Goal: Find specific page/section: Find specific page/section

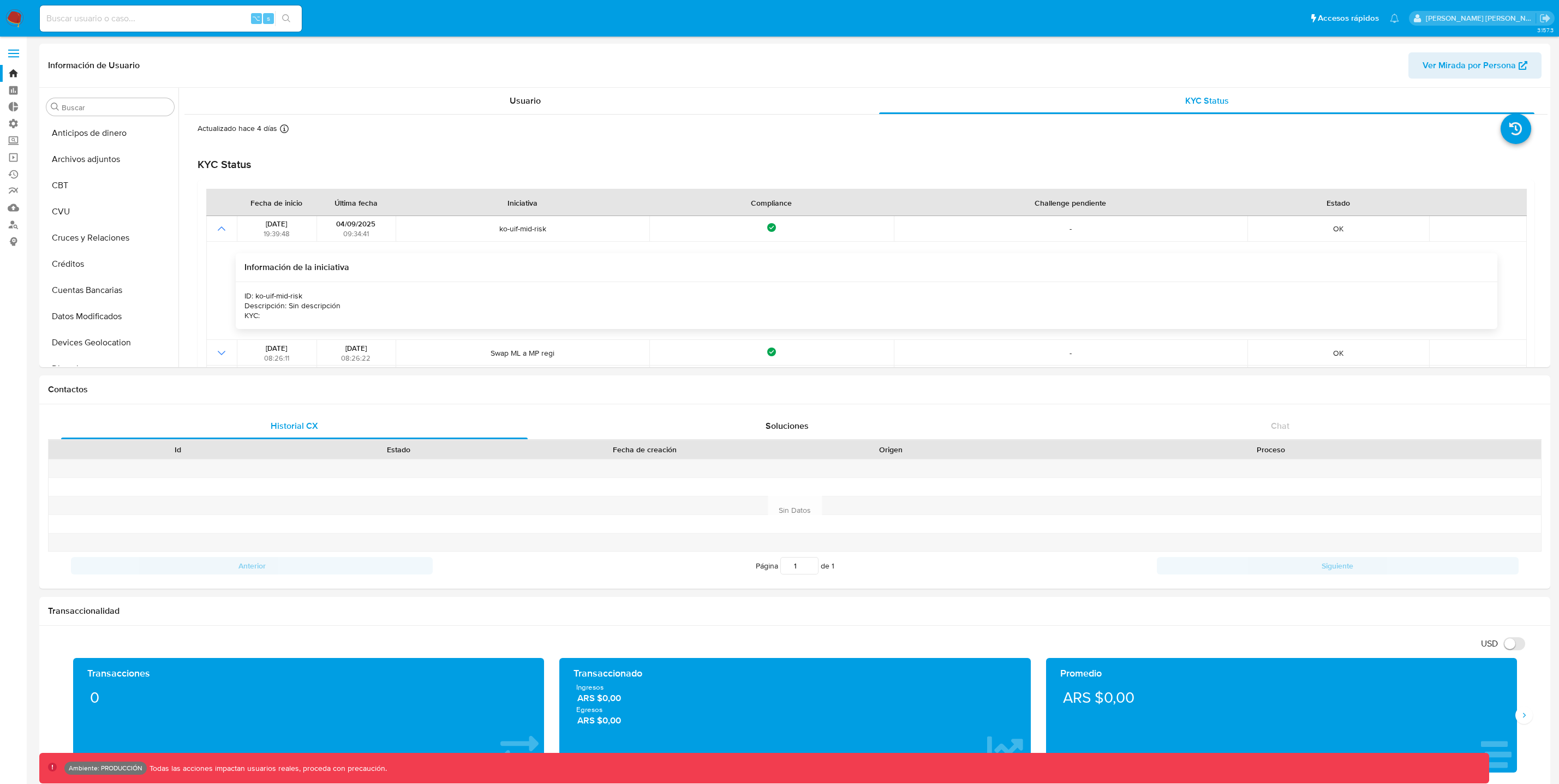
select select "10"
click at [12, 73] on link "Bandeja" at bounding box center [65, 73] width 130 height 17
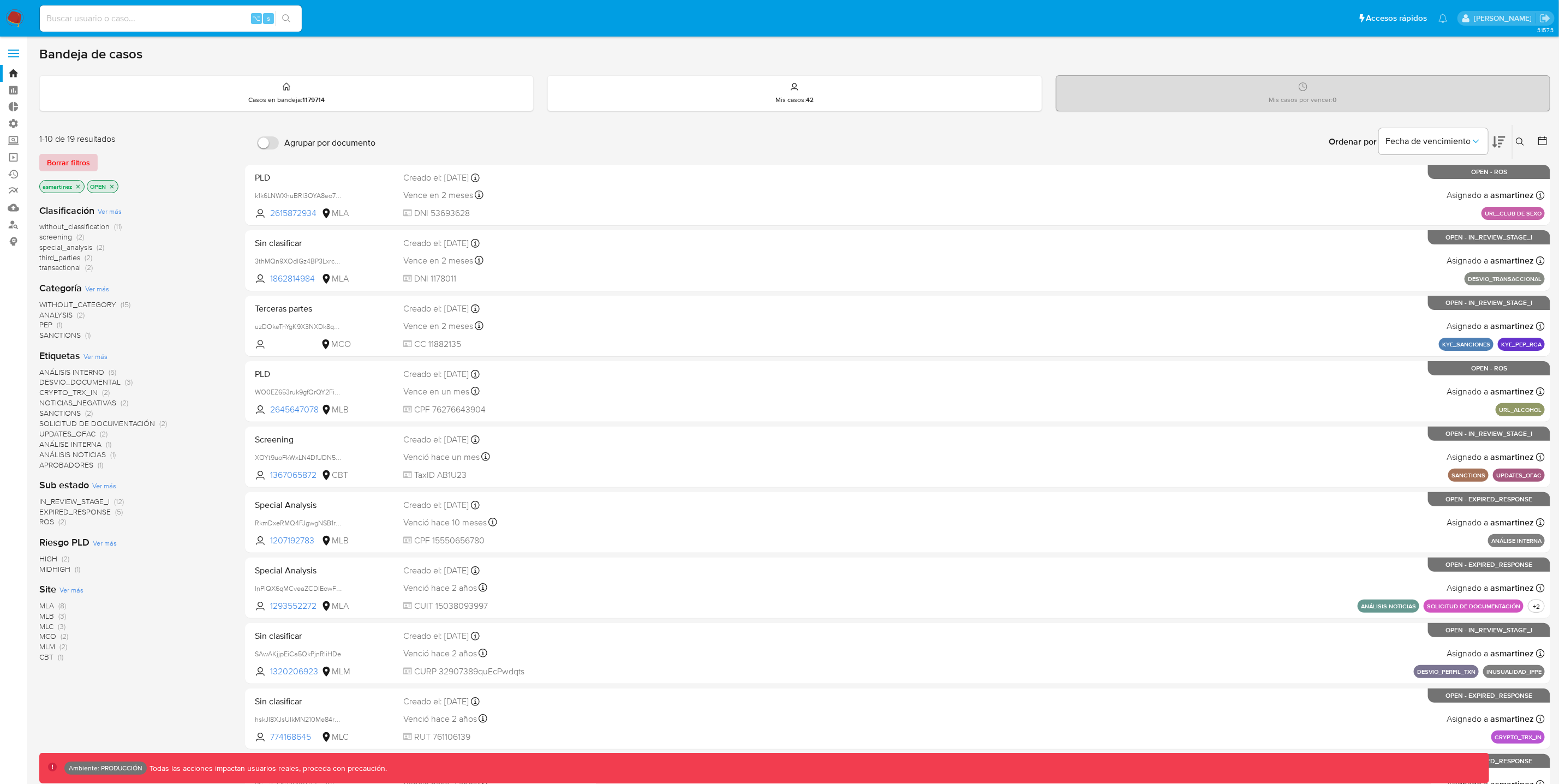
click at [80, 164] on span "Borrar filtros" at bounding box center [68, 162] width 43 height 15
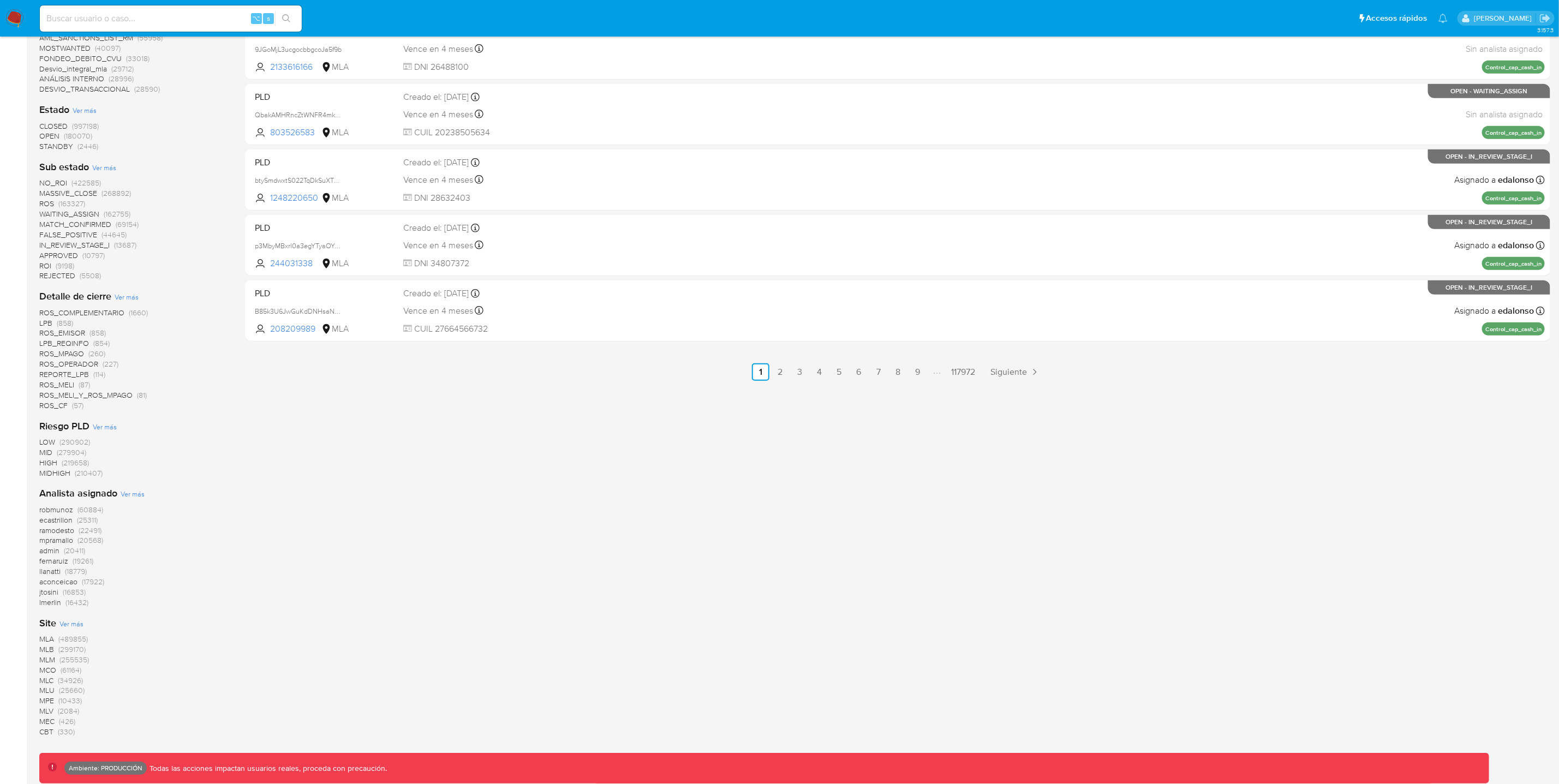
scroll to position [484, 0]
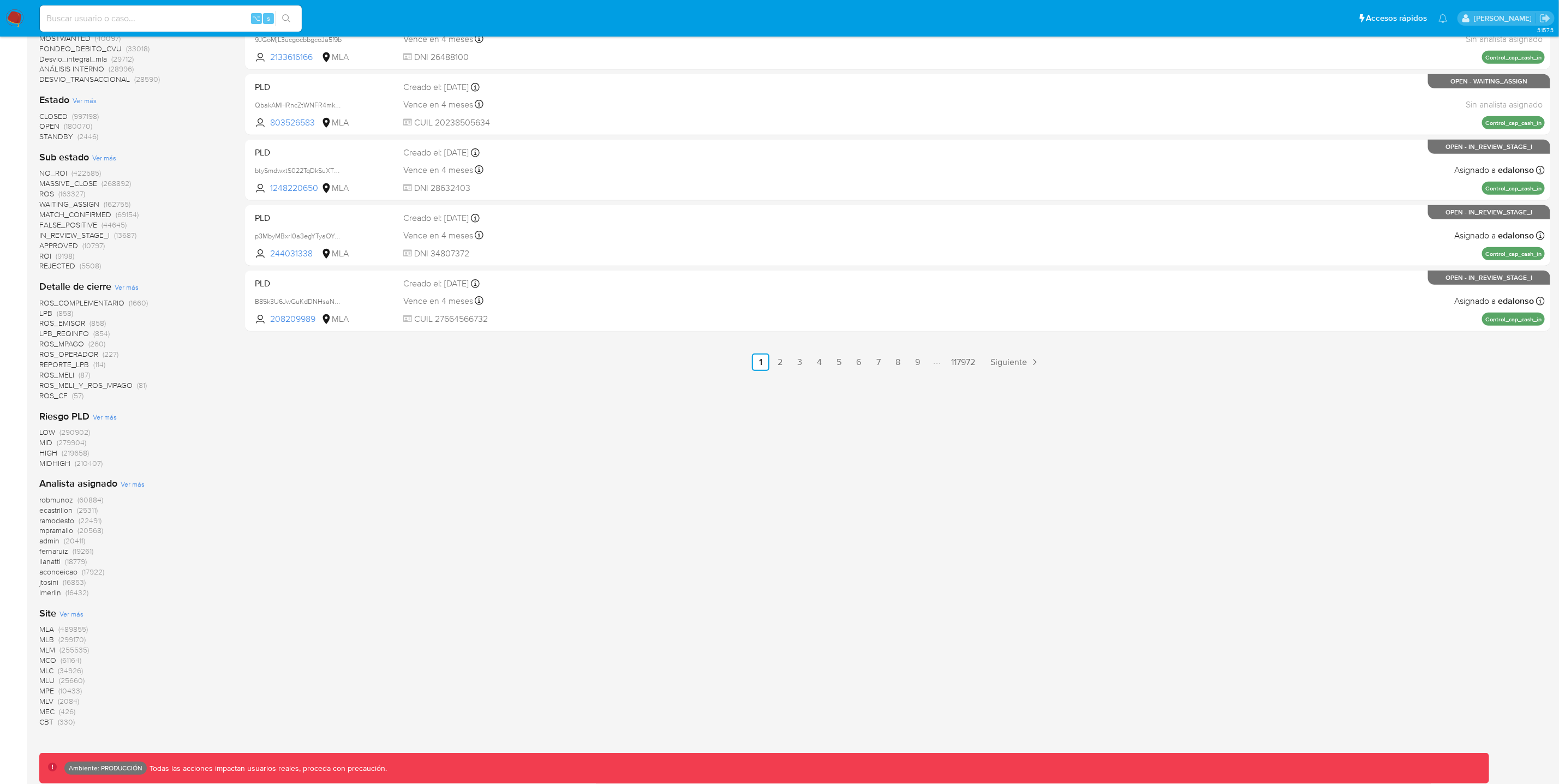
click at [103, 201] on span "WAITING_ASSIGN (162755)" at bounding box center [85, 204] width 91 height 10
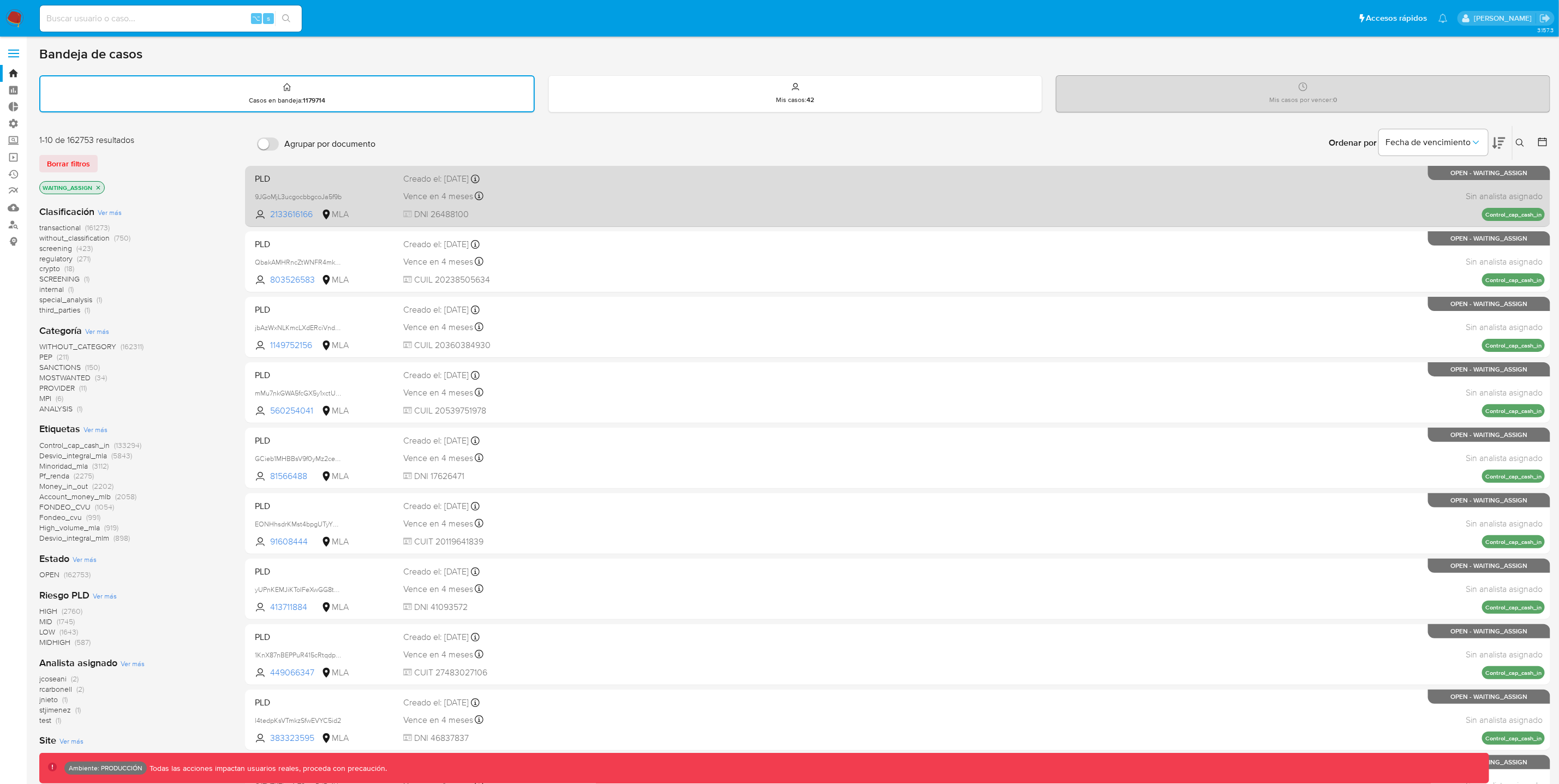
click at [637, 204] on div "PLD 9JGoMjL3ucgocbbgcoJa5f9b 2133616166 MLA Creado el: 26/06/2025 Creado el: 26…" at bounding box center [898, 196] width 1294 height 55
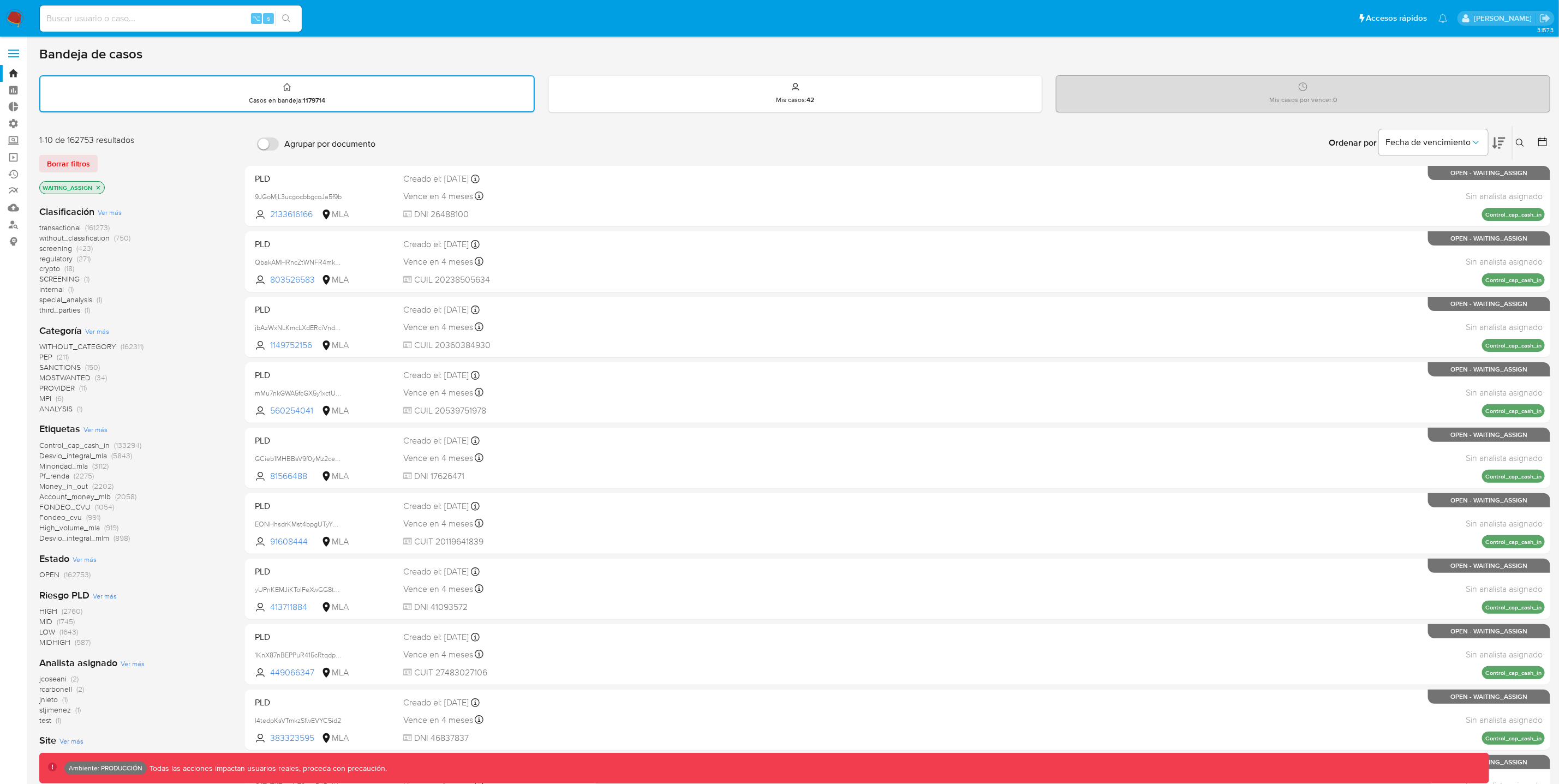
click at [66, 254] on span "regulatory" at bounding box center [55, 258] width 33 height 11
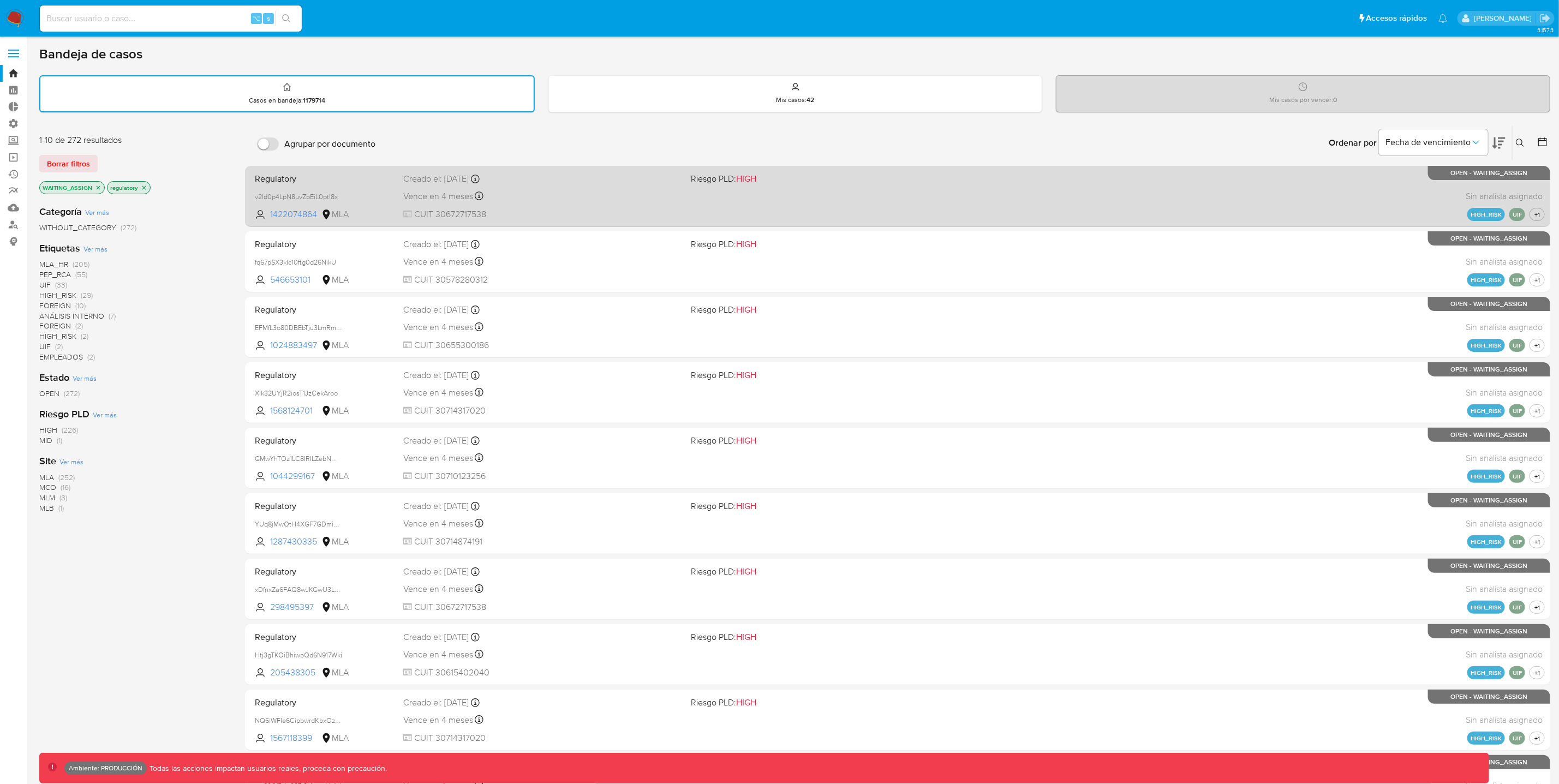
click at [713, 211] on div "Regulatory v2ld0p4LpN8uvZbEiL0ptI8x 1422074864 MLA Riesgo PLD: HIGH Creado el: …" at bounding box center [898, 196] width 1294 height 55
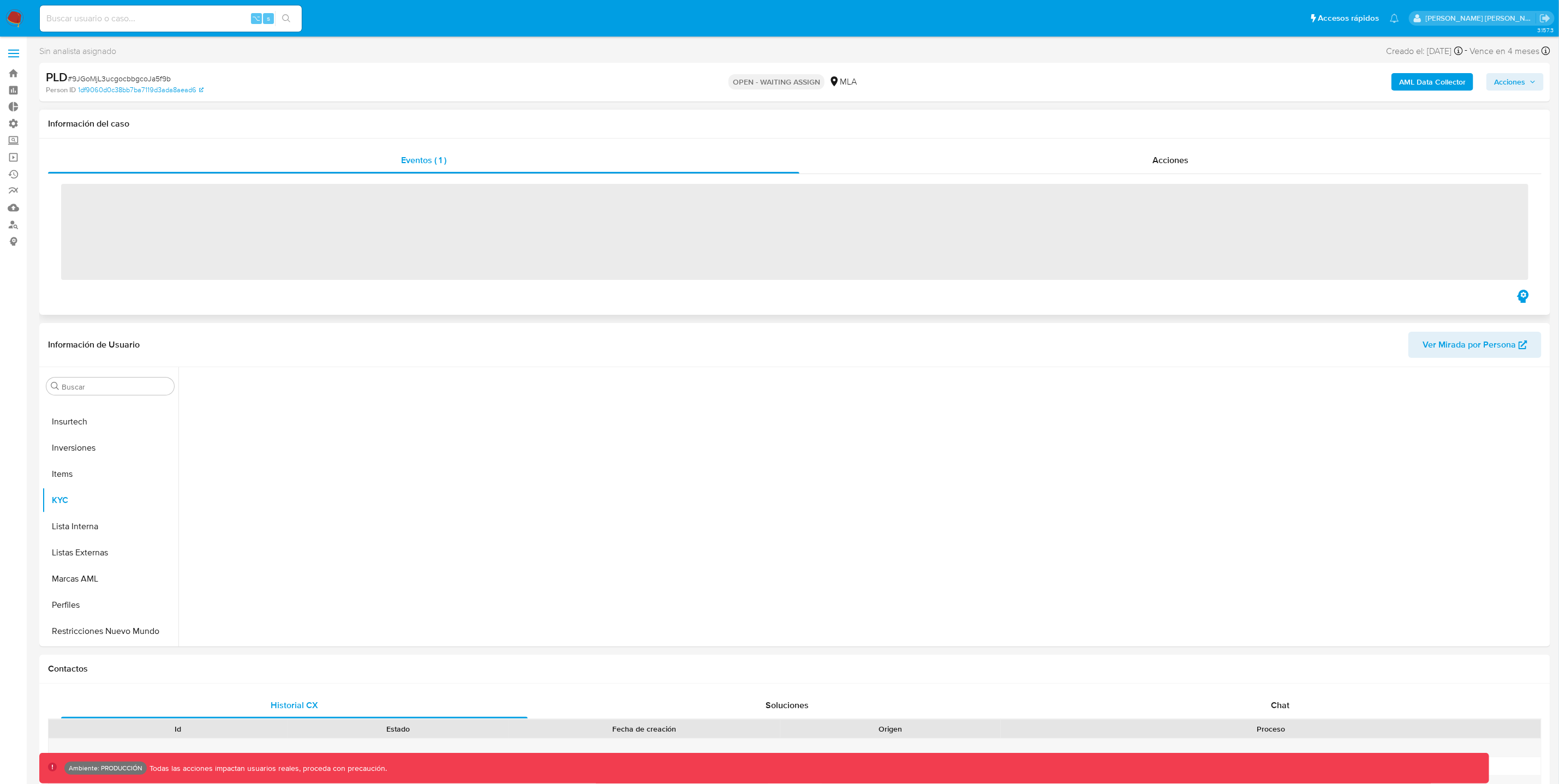
scroll to position [513, 0]
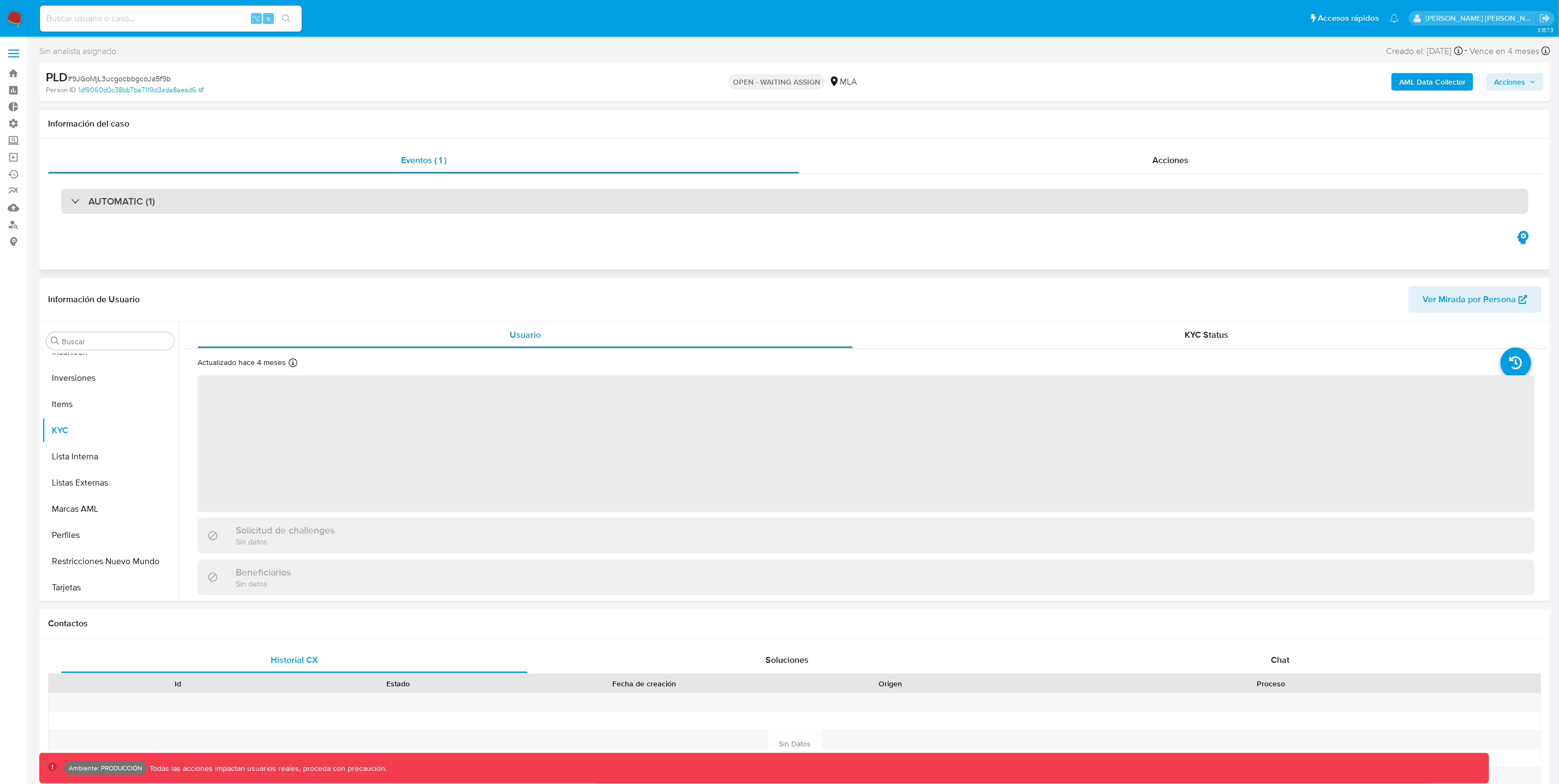
click at [648, 202] on div "AUTOMATIC (1)" at bounding box center [795, 201] width 1467 height 25
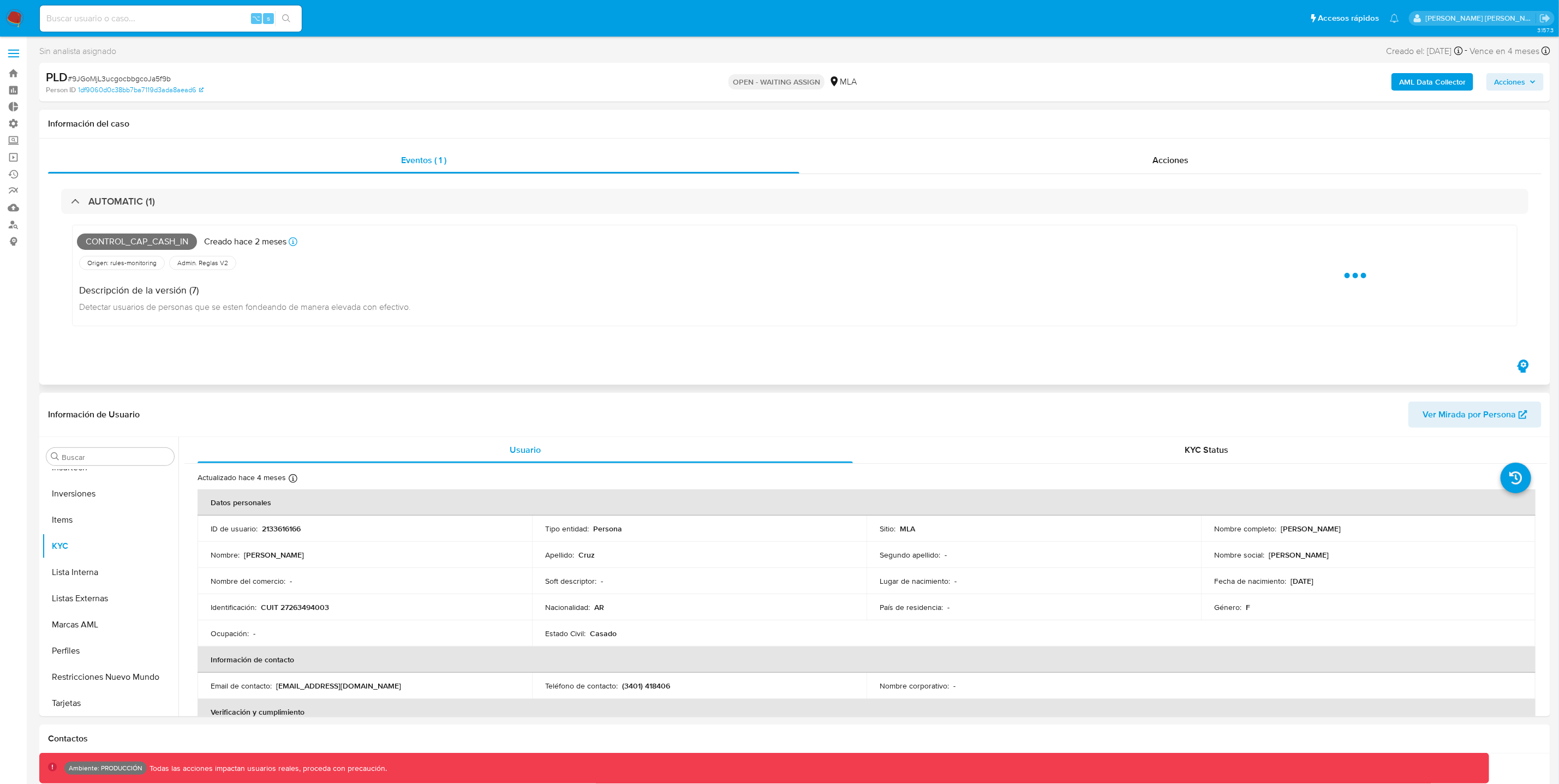
select select "10"
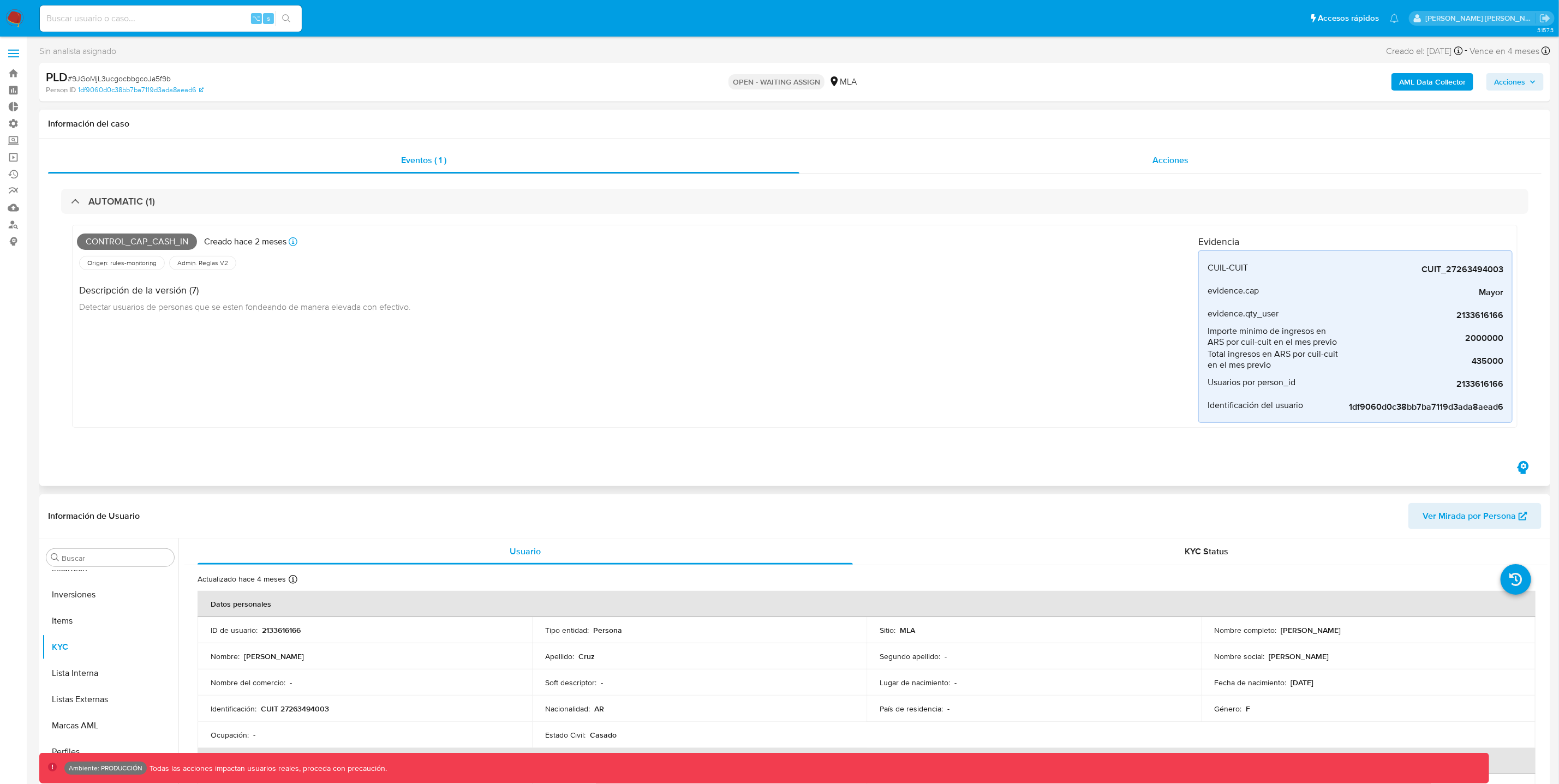
click at [1181, 158] on span "Acciones" at bounding box center [1170, 160] width 36 height 12
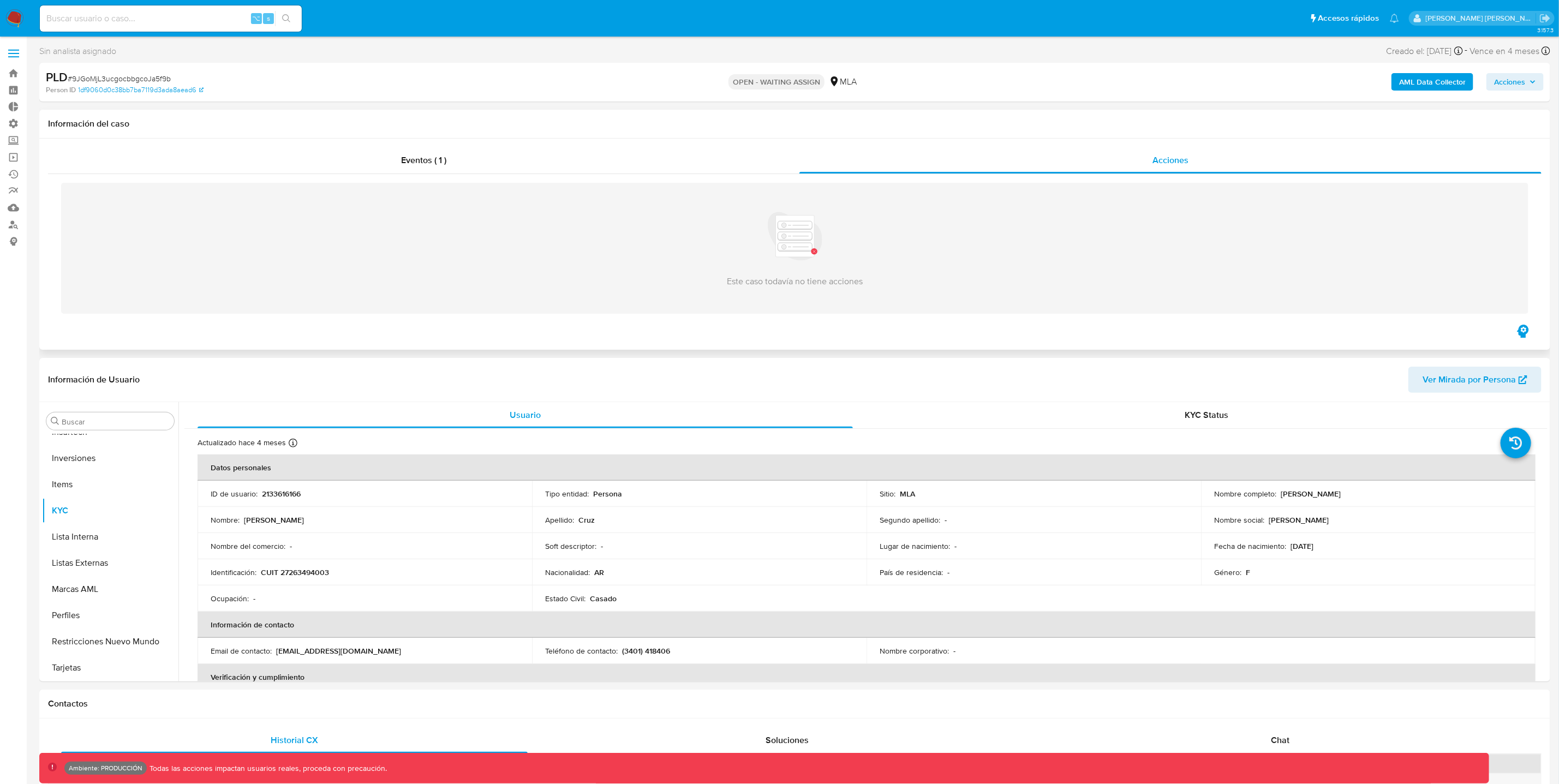
click at [813, 253] on img at bounding box center [795, 236] width 55 height 55
click at [428, 164] on span "Eventos ( 1 )" at bounding box center [424, 160] width 46 height 12
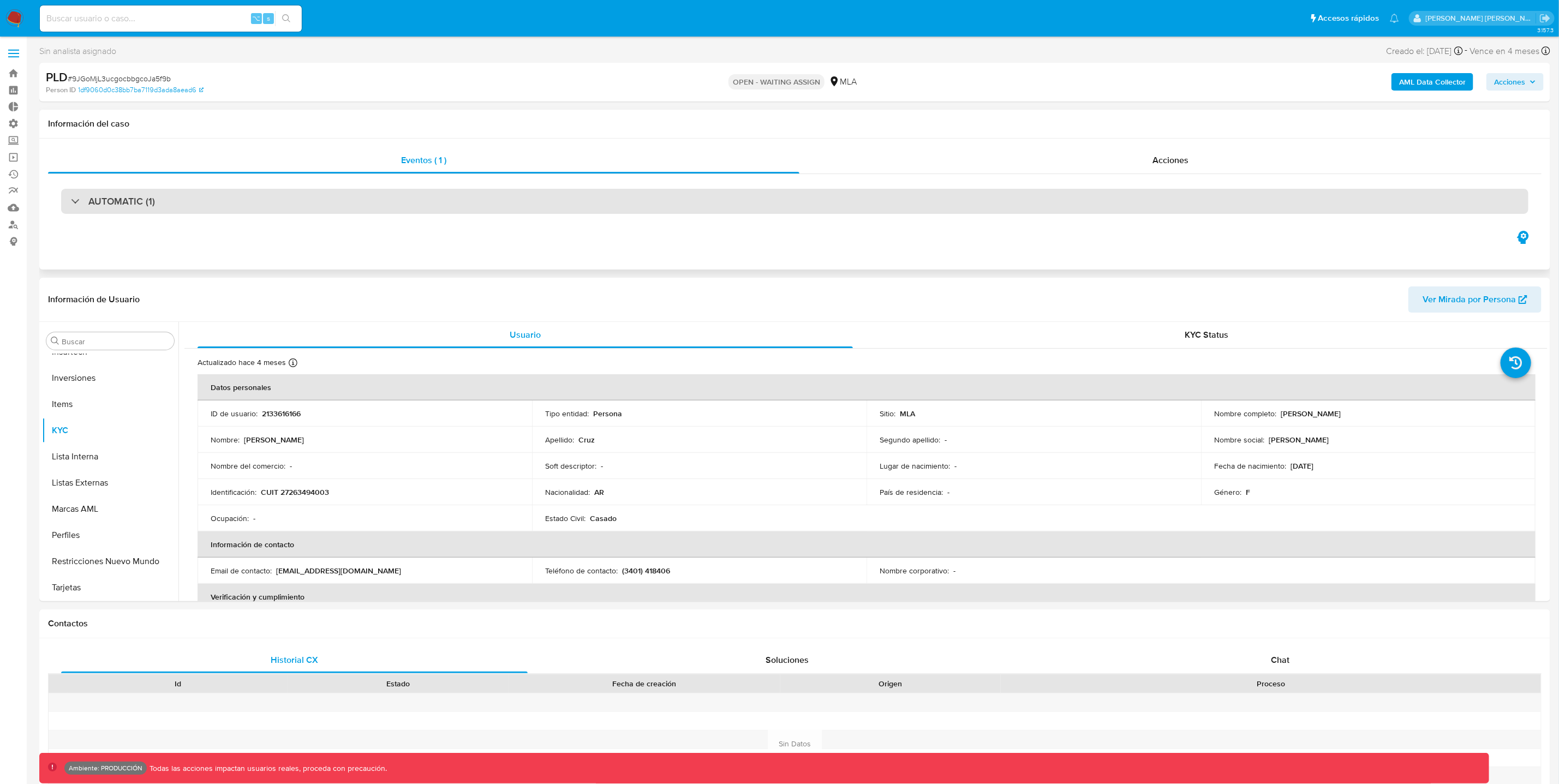
click at [76, 206] on div "AUTOMATIC (1)" at bounding box center [113, 201] width 84 height 12
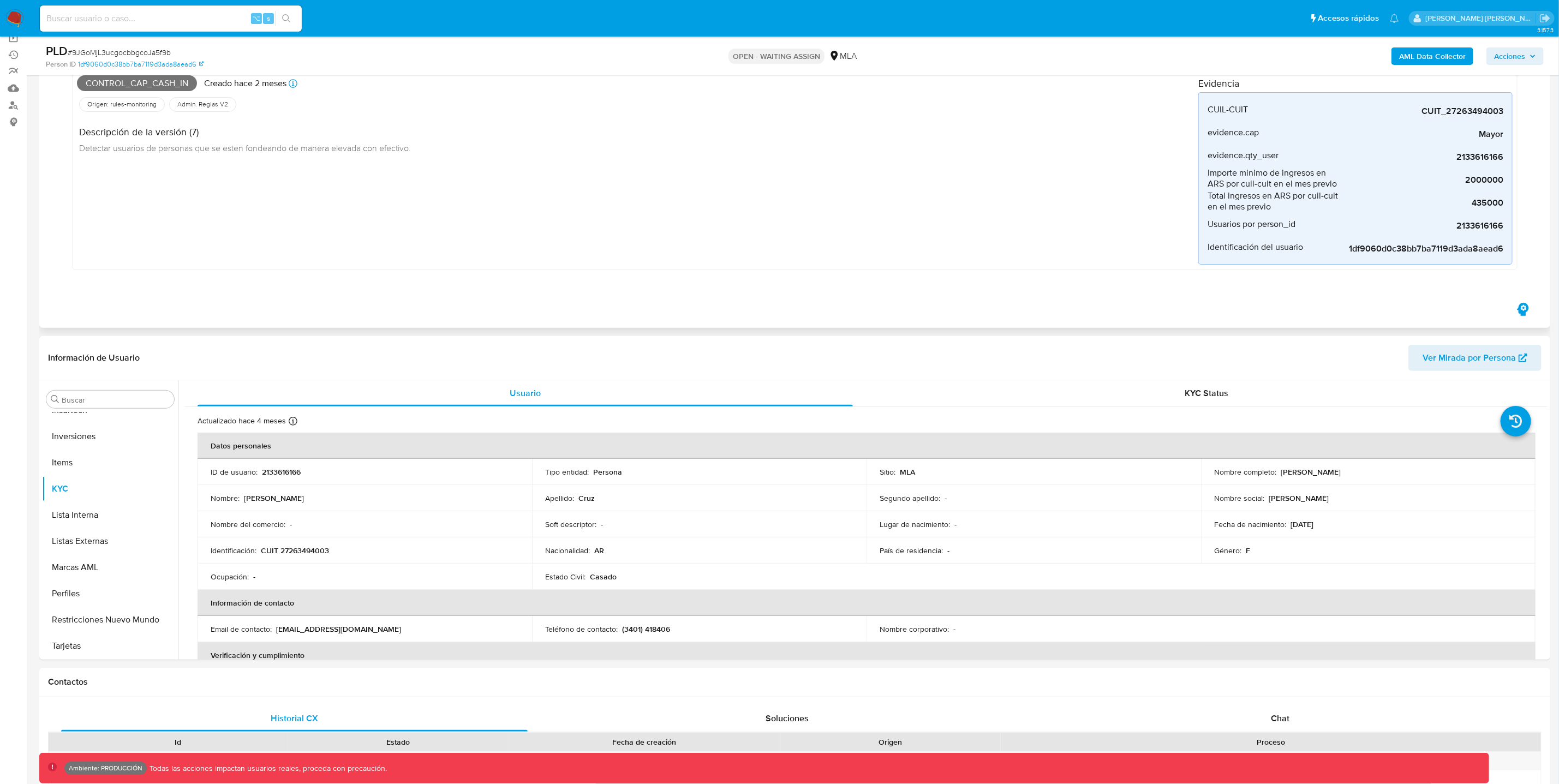
scroll to position [0, 0]
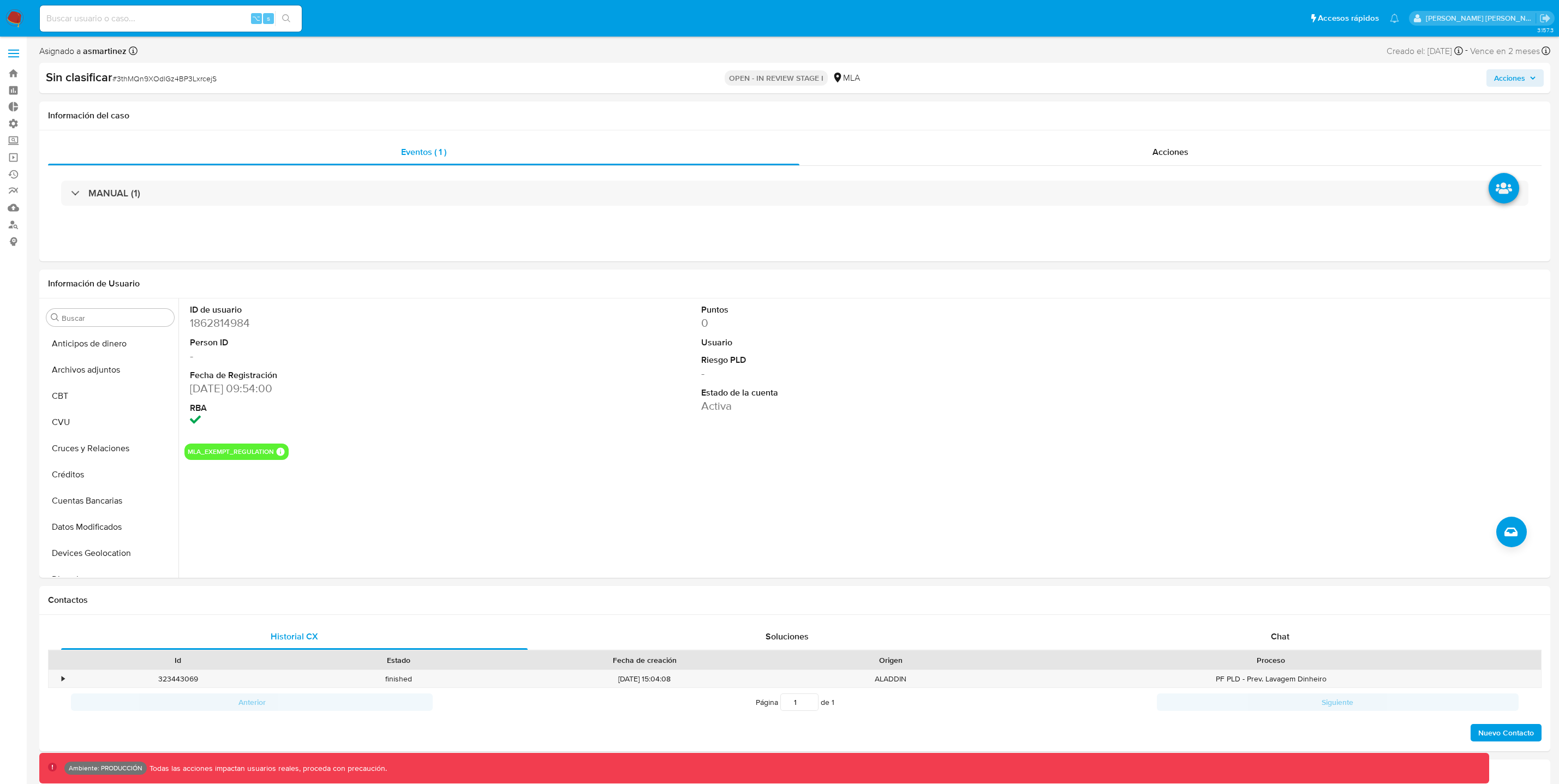
select select "10"
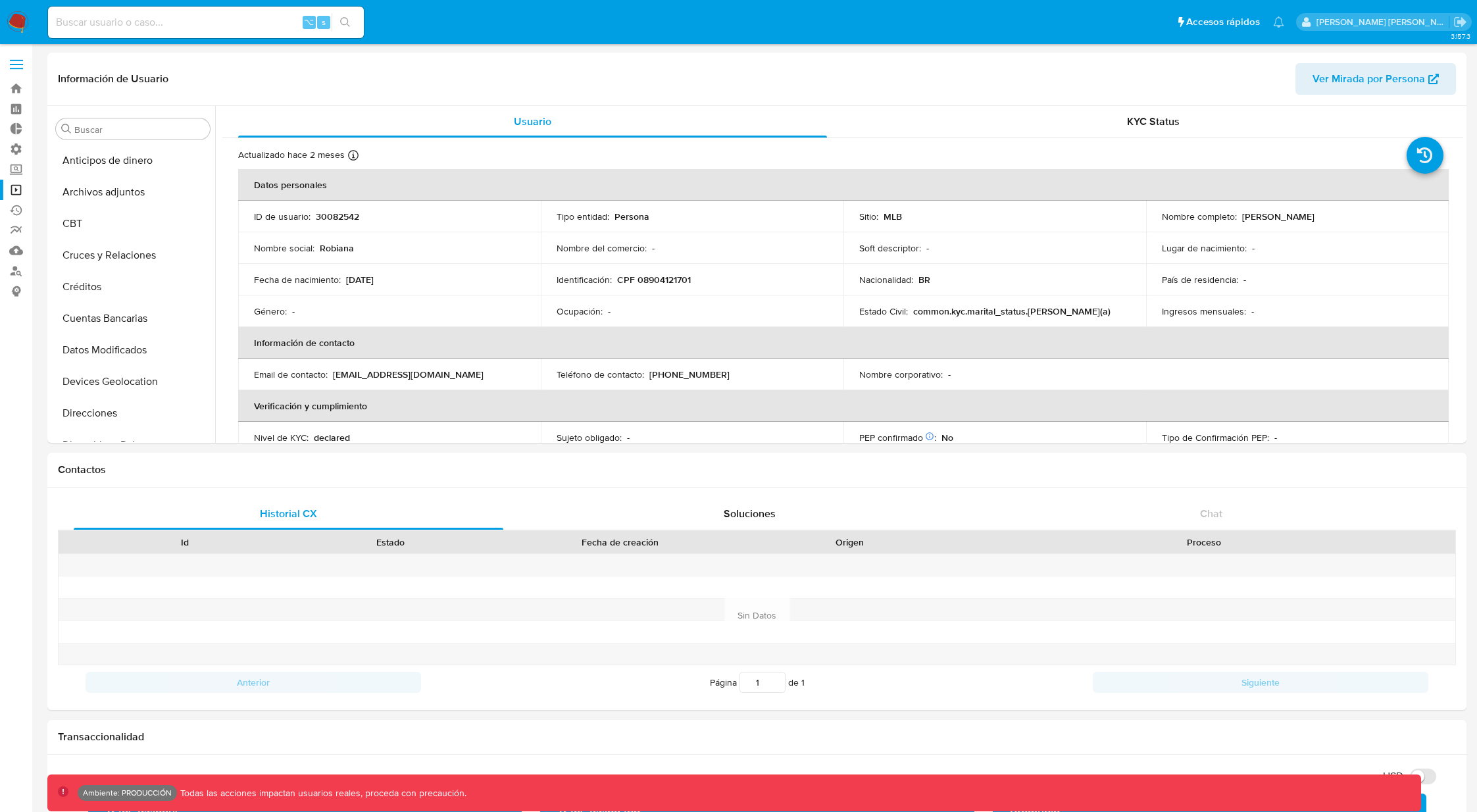
select select "10"
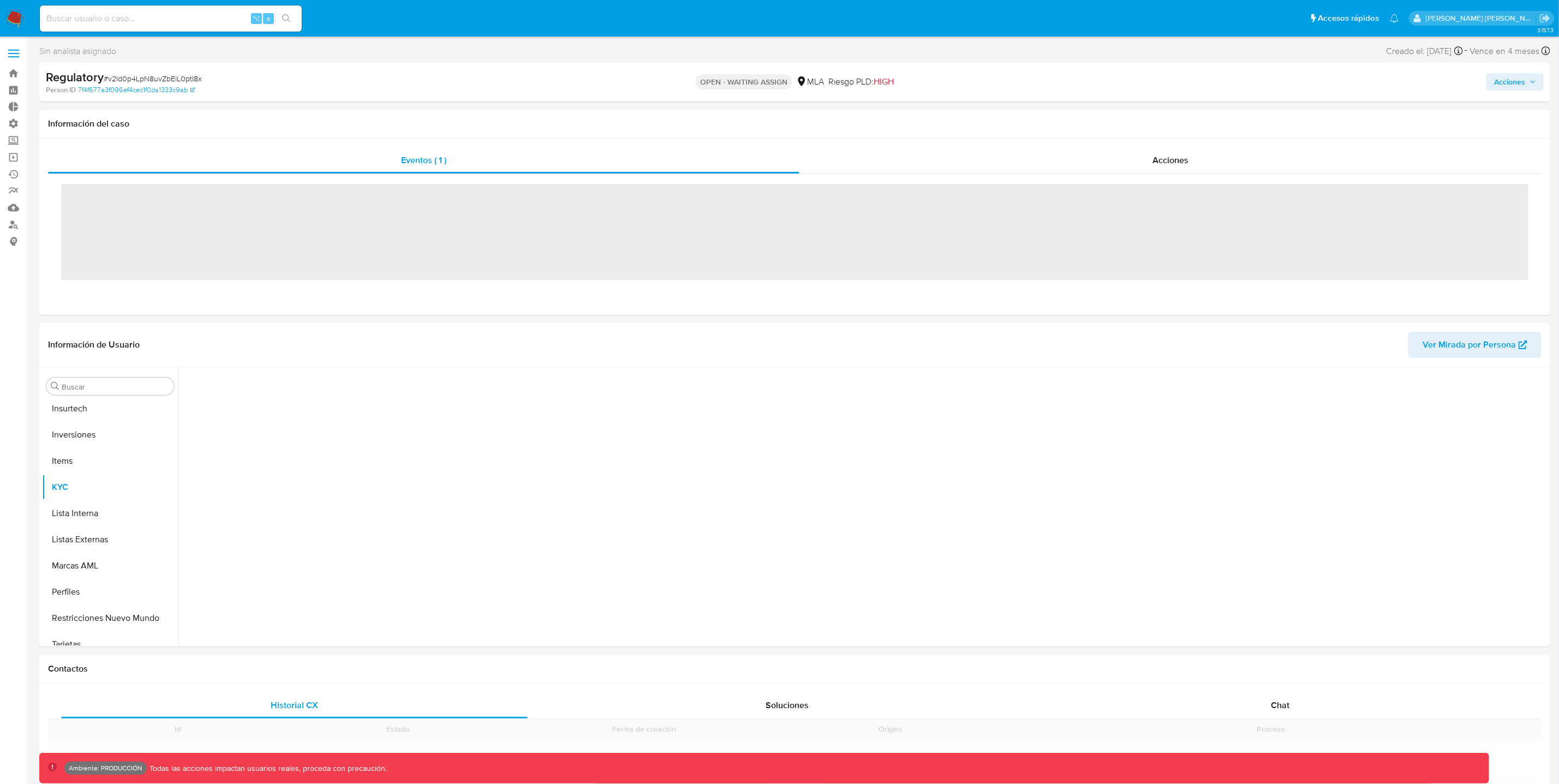
scroll to position [513, 0]
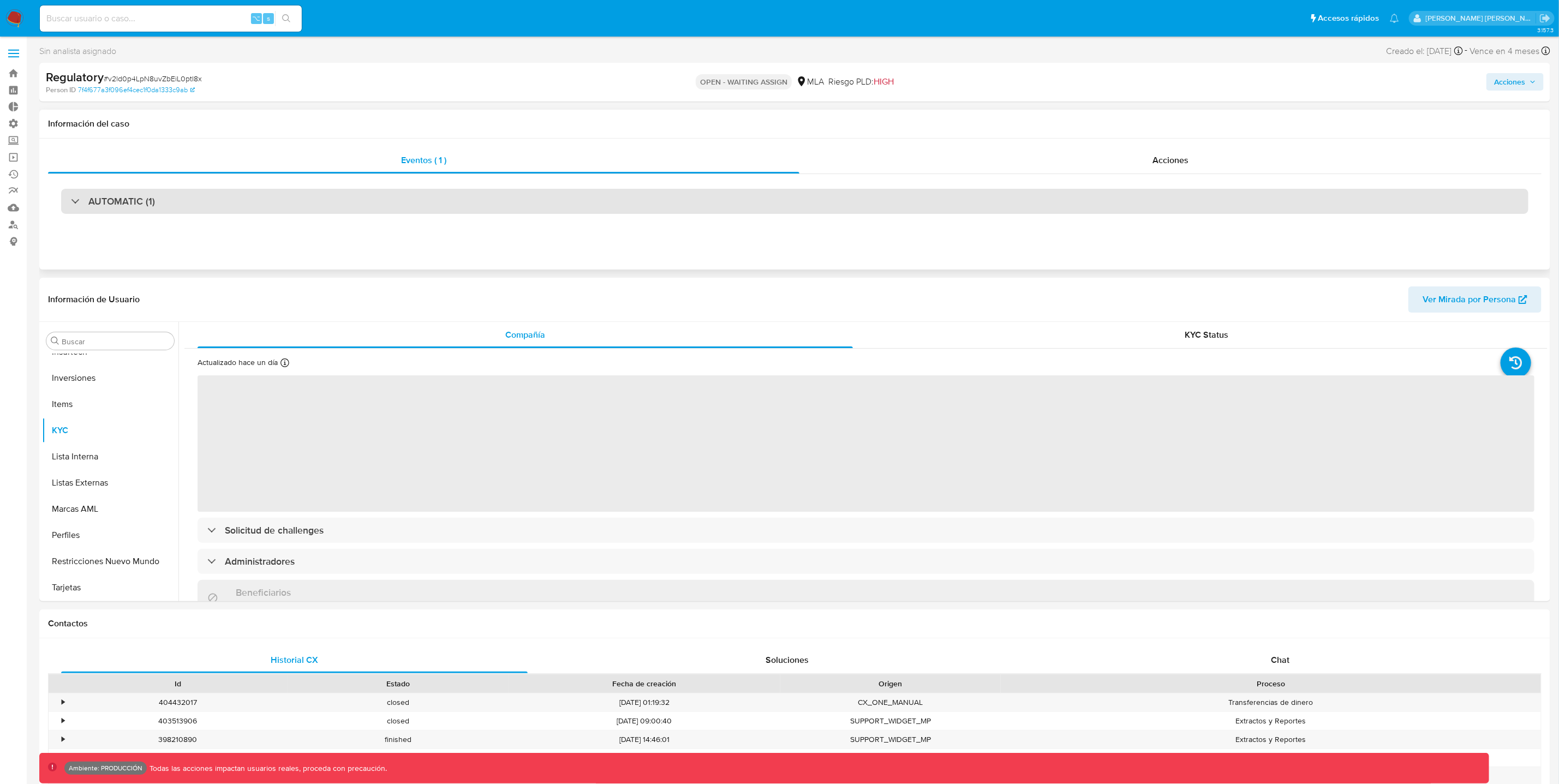
click at [700, 200] on div "AUTOMATIC (1)" at bounding box center [795, 201] width 1467 height 25
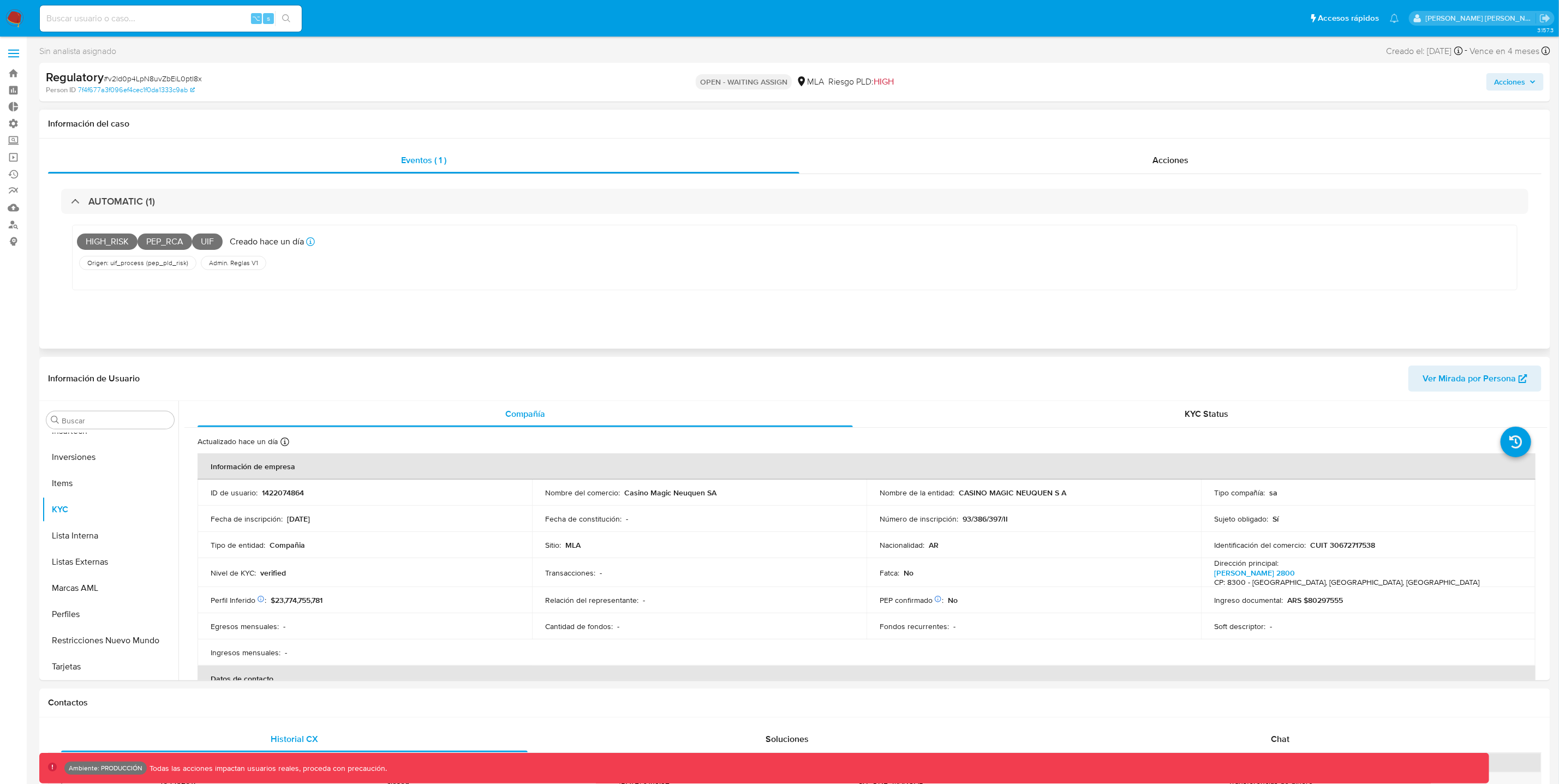
select select "10"
click at [180, 79] on span "# v2ld0p4LpN8uvZbEiL0ptI8x" at bounding box center [152, 78] width 98 height 11
copy span "v2ld0p4LpN8uvZbEiL0ptI8x"
click at [18, 72] on link "Bandeja" at bounding box center [65, 73] width 130 height 17
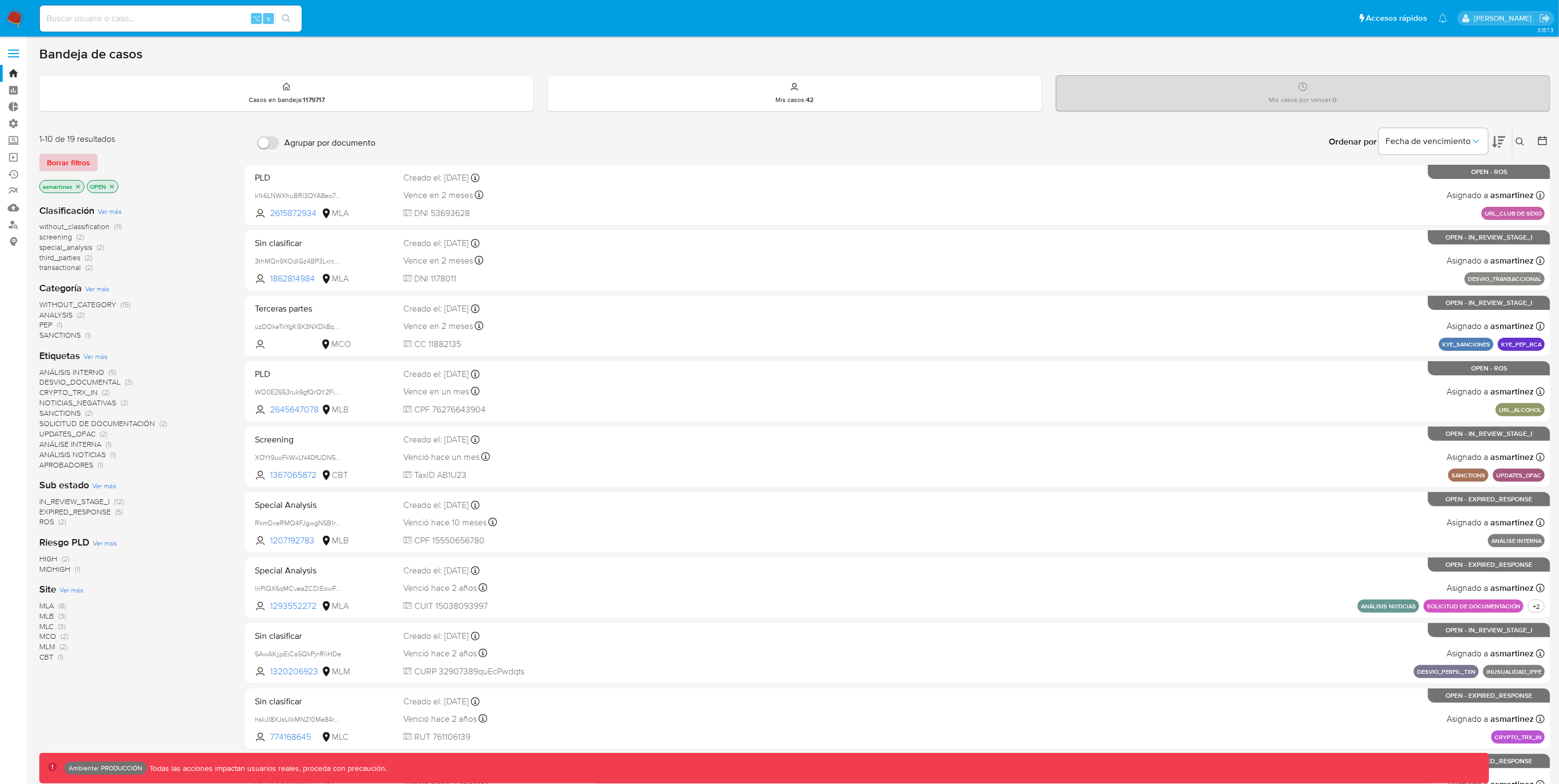
click at [89, 163] on button "Borrar filtros" at bounding box center [68, 163] width 59 height 18
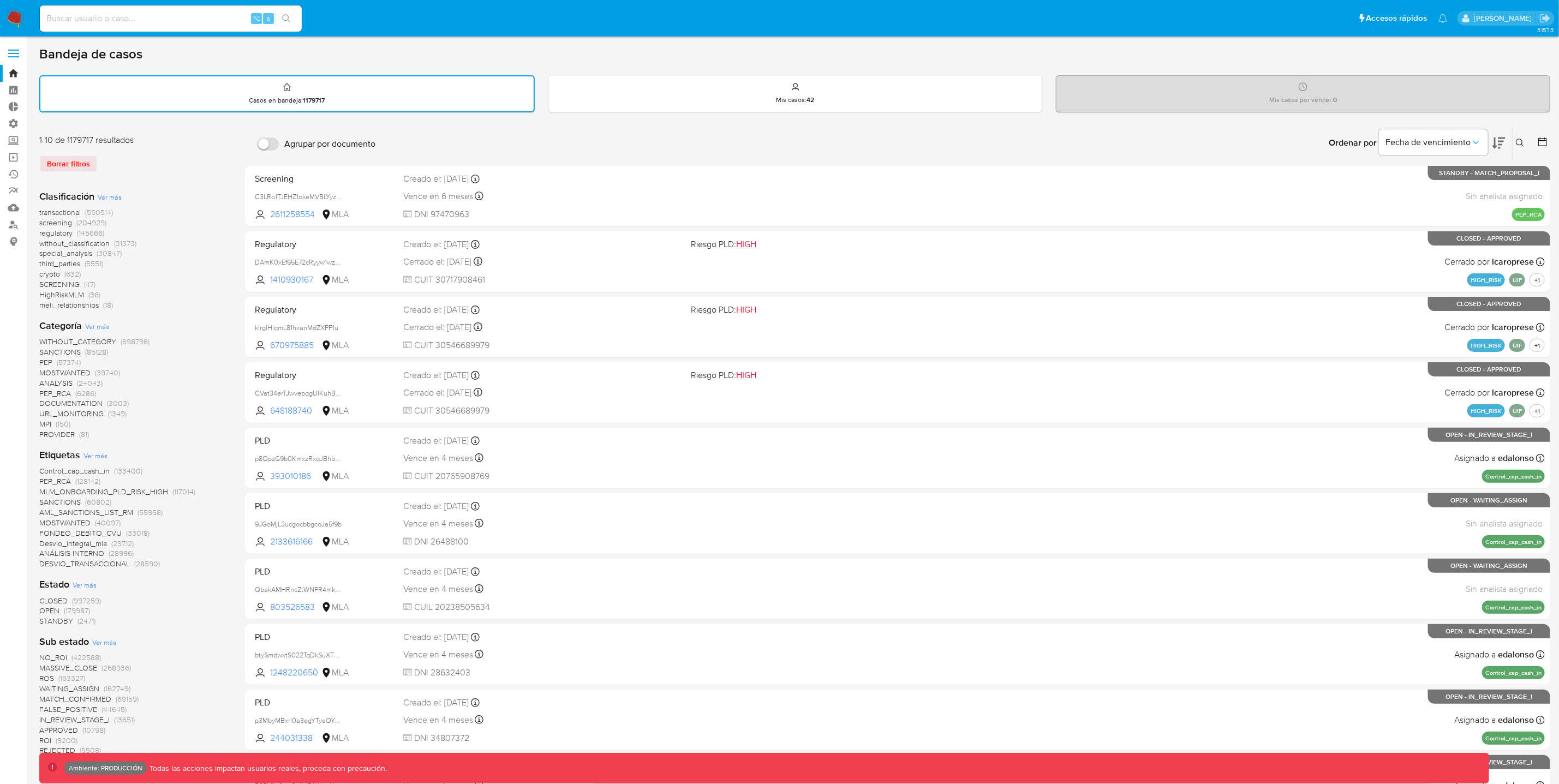
click at [71, 230] on span "regulatory" at bounding box center [55, 233] width 33 height 11
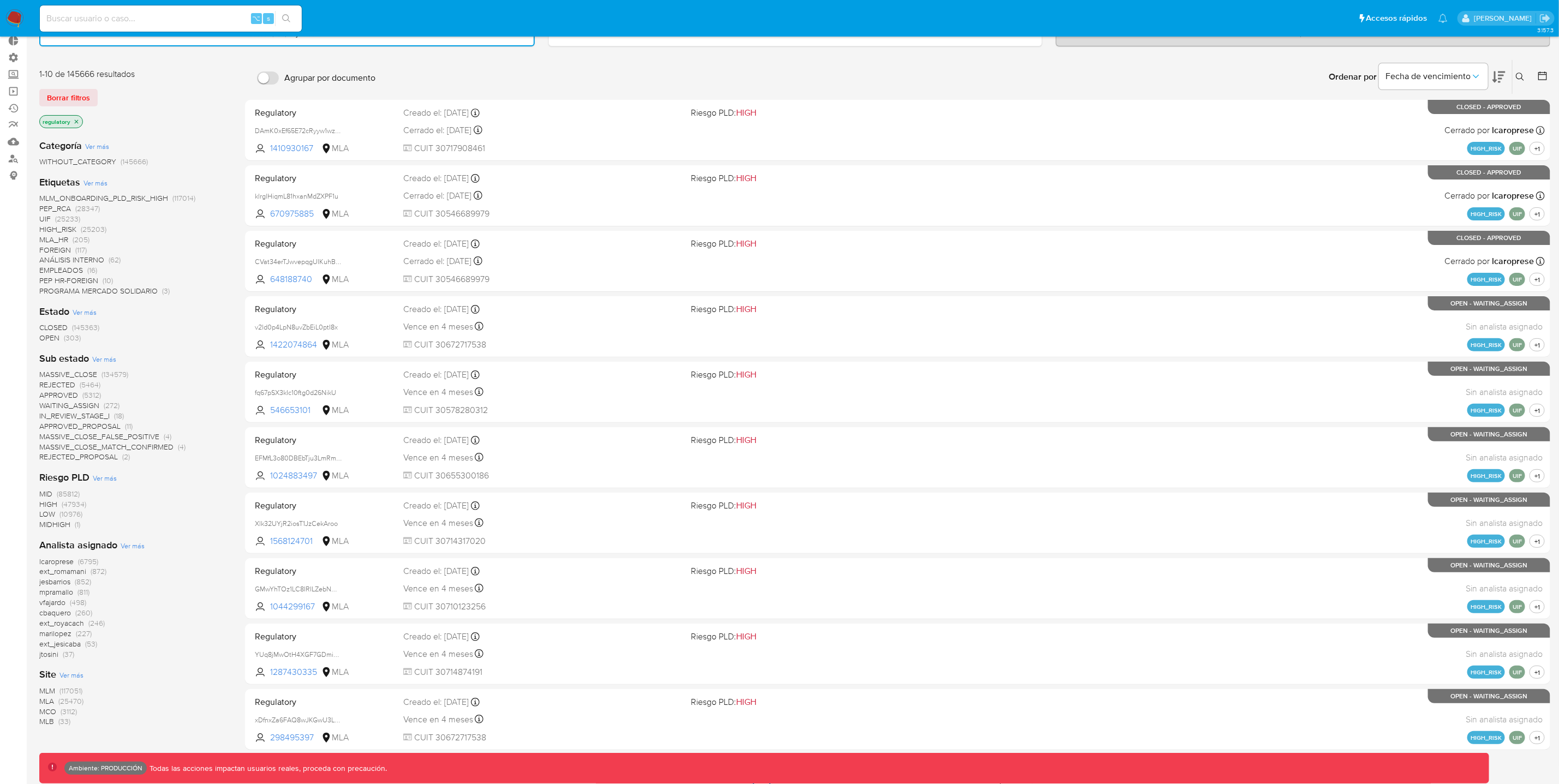
scroll to position [77, 0]
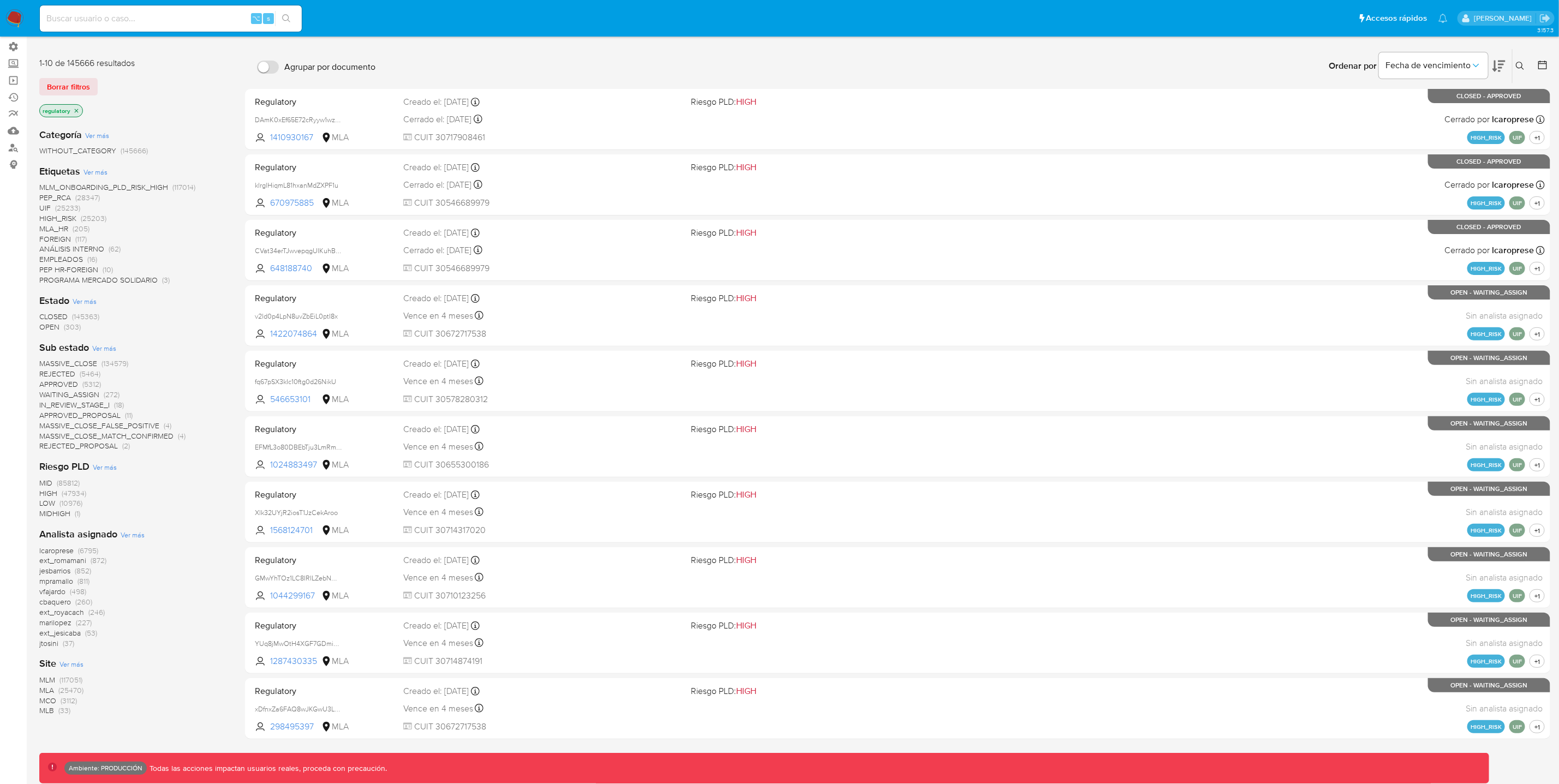
click at [64, 697] on span "(3112)" at bounding box center [68, 700] width 16 height 11
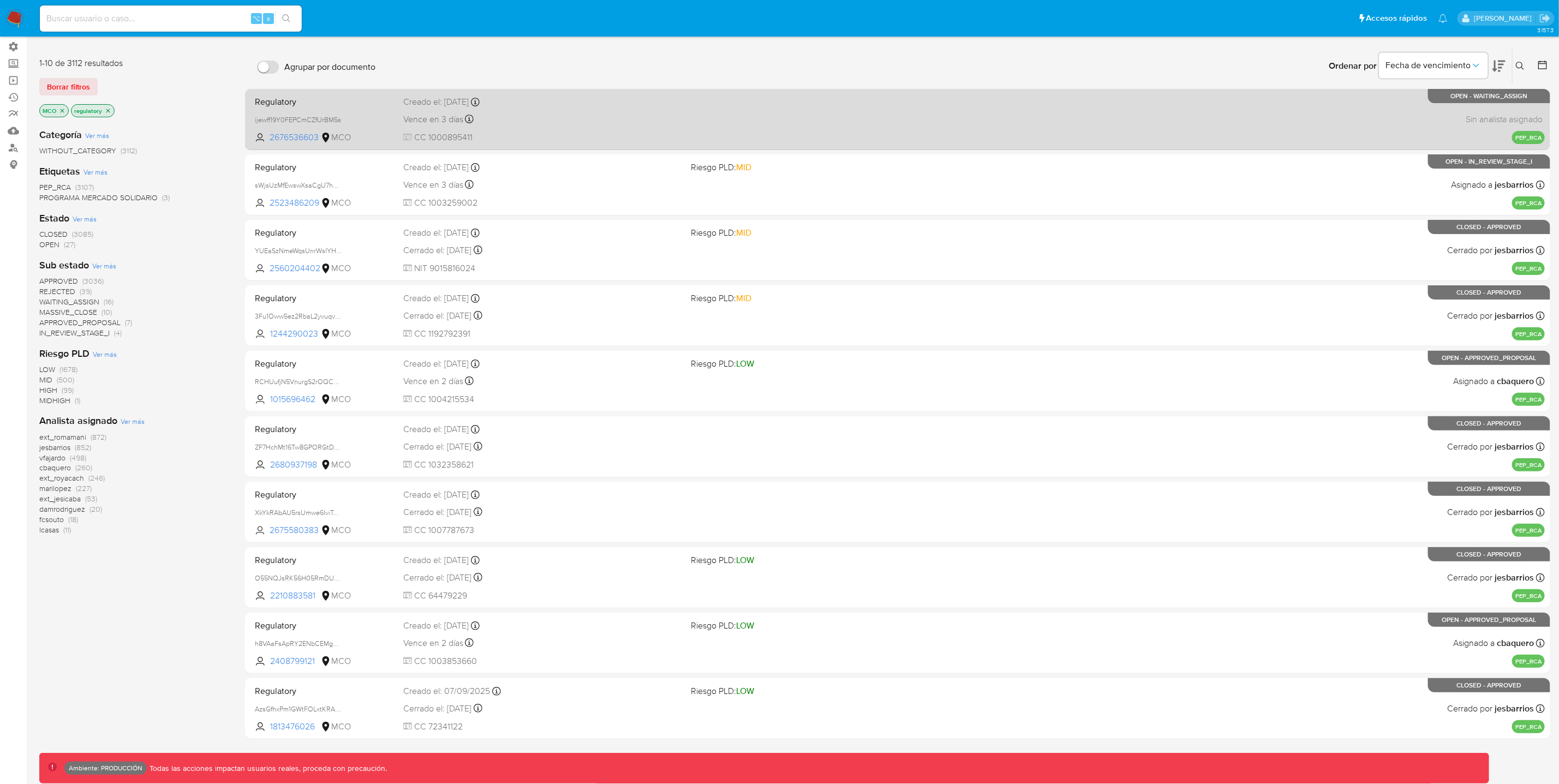
click at [557, 122] on div "Vence en 3 días Vence el [DATE] 12:50:49" at bounding box center [542, 119] width 279 height 15
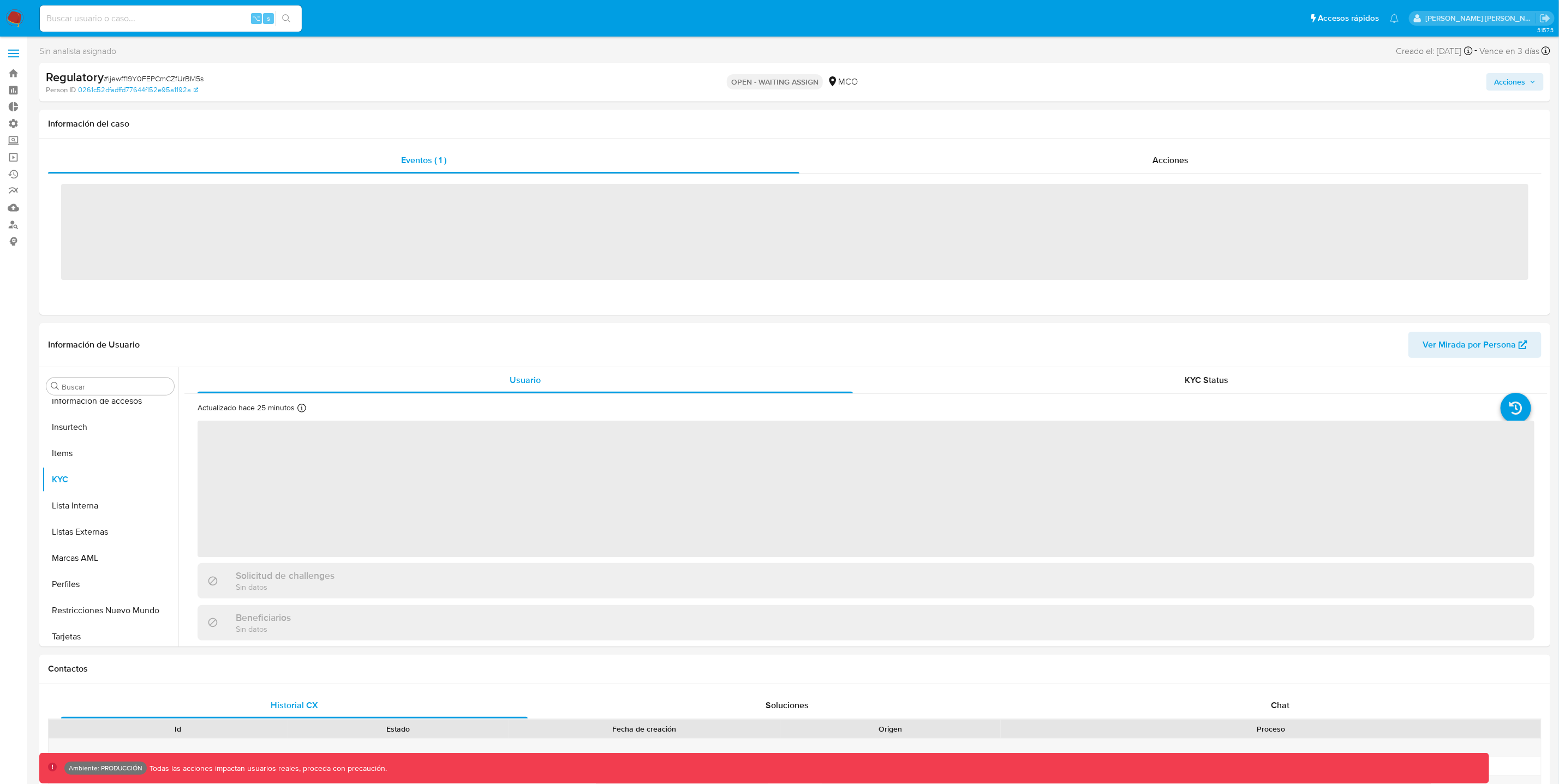
scroll to position [460, 0]
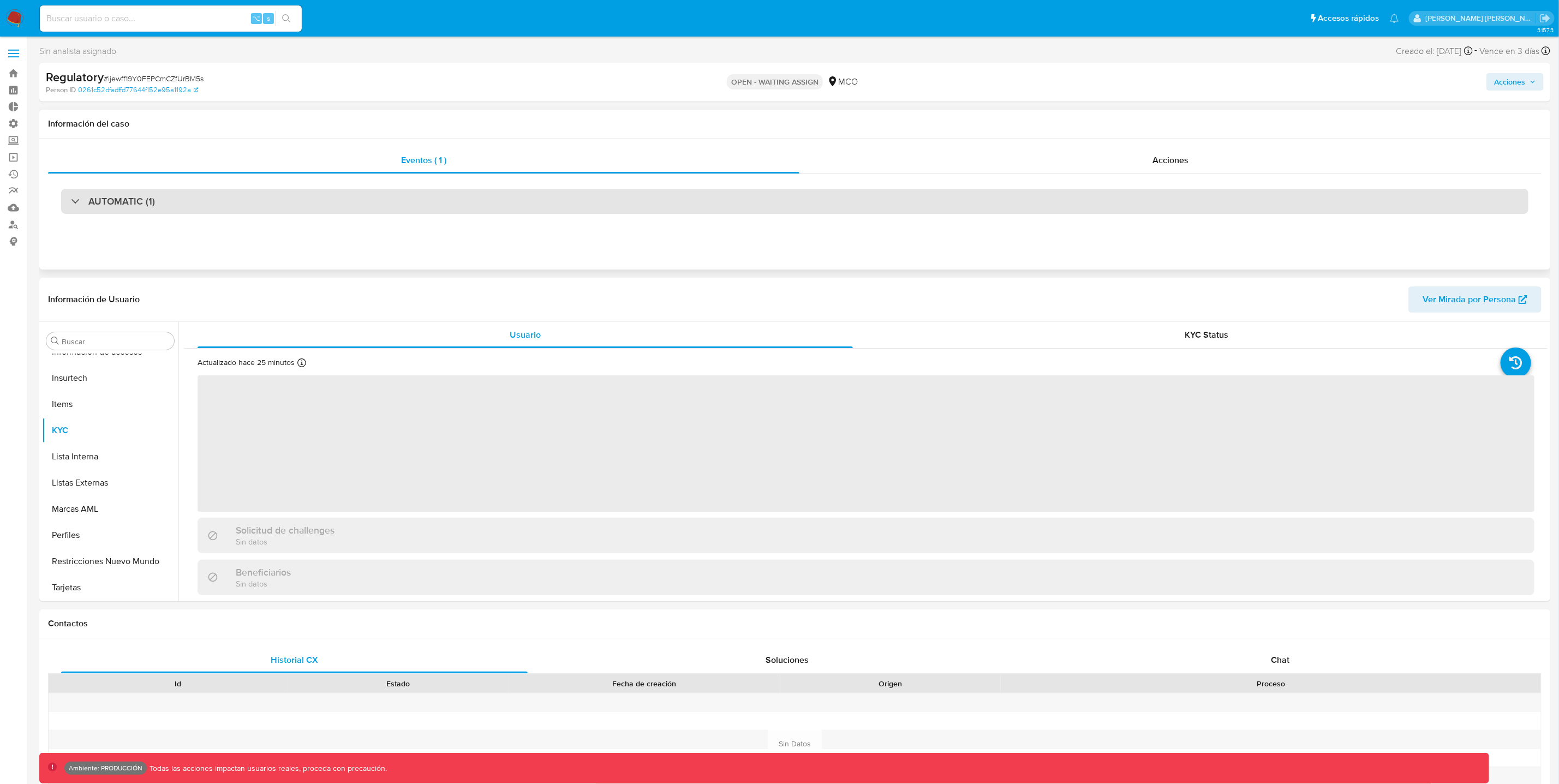
click at [413, 209] on div "AUTOMATIC (1)" at bounding box center [795, 201] width 1467 height 25
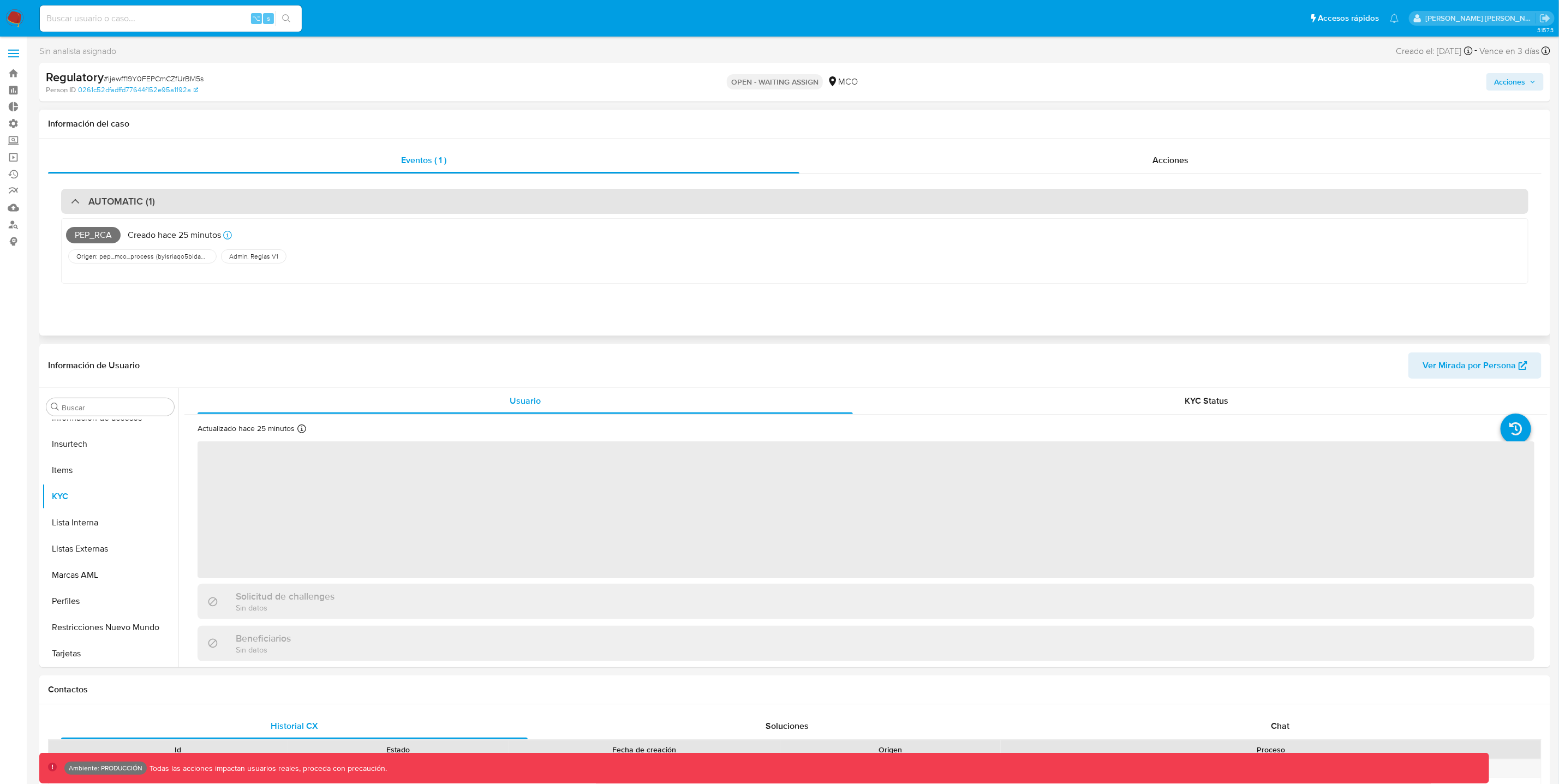
select select "10"
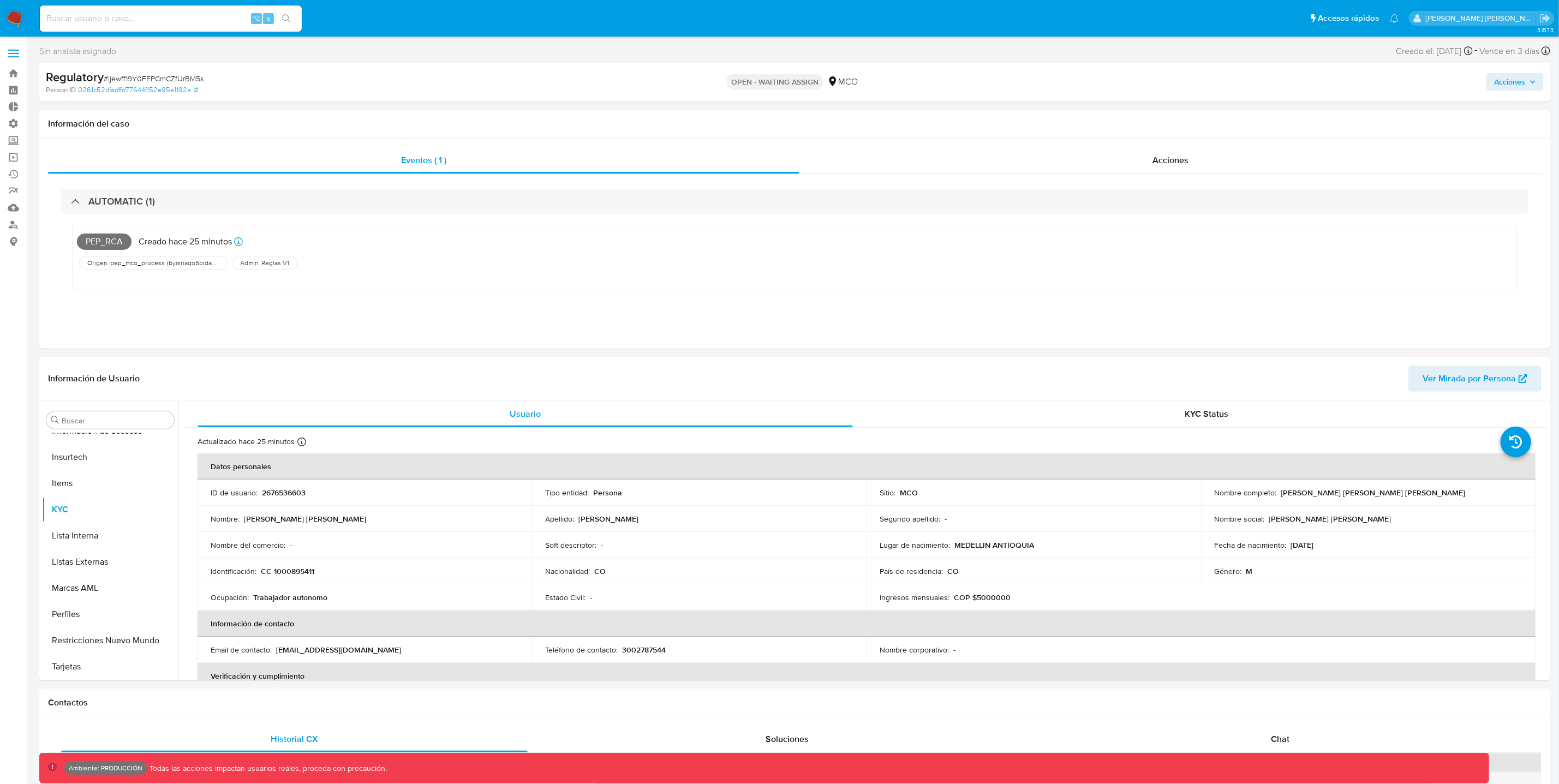
click at [178, 76] on span "# ijewff19Y0FEPCmCZfUrBM5s" at bounding box center [153, 78] width 100 height 11
copy span "ijewff19Y0FEPCmCZfUrBM5s"
